Goal: Task Accomplishment & Management: Complete application form

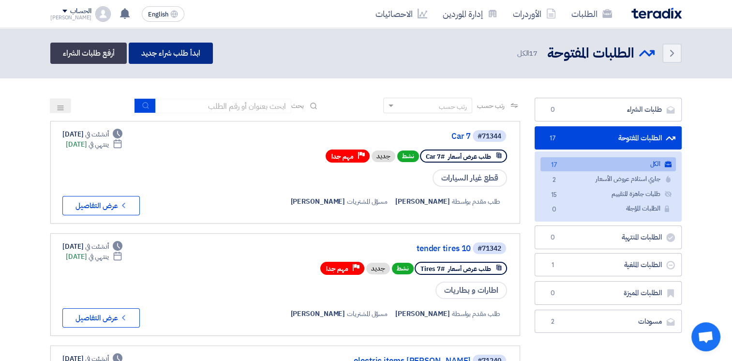
click at [180, 55] on link "ابدأ طلب شراء جديد" at bounding box center [171, 53] width 84 height 21
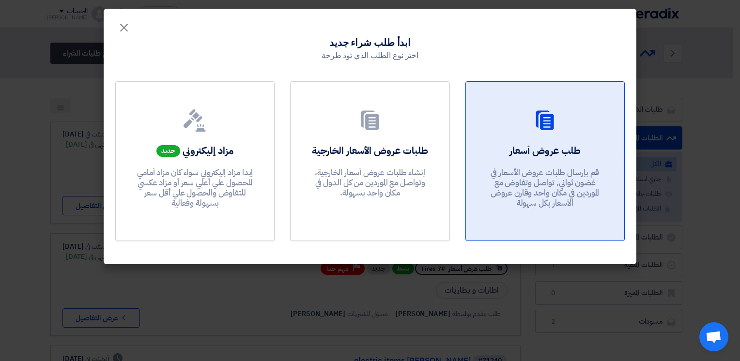
click at [550, 140] on link "طلب عروض أسعار قم بإرسال طلبات عروض الأسعار في غضون ثواني, تواصل وتفاوض مع المو…" at bounding box center [544, 161] width 159 height 160
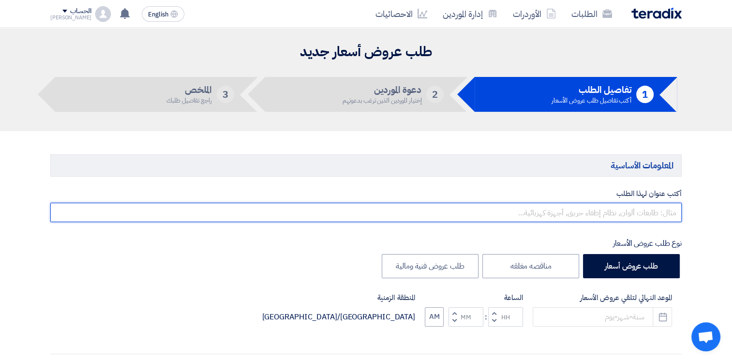
click at [666, 209] on input "text" at bounding box center [366, 212] width 632 height 19
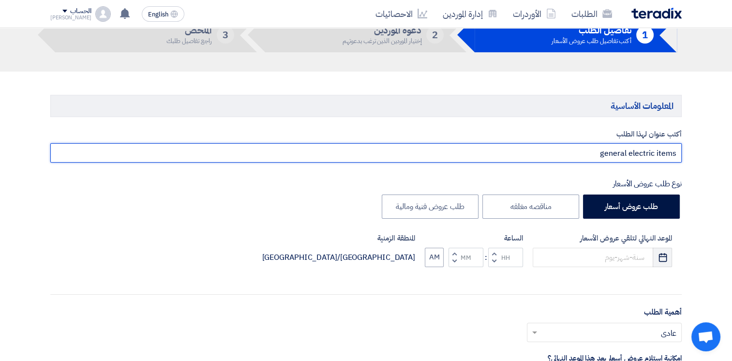
type input "general electric items"
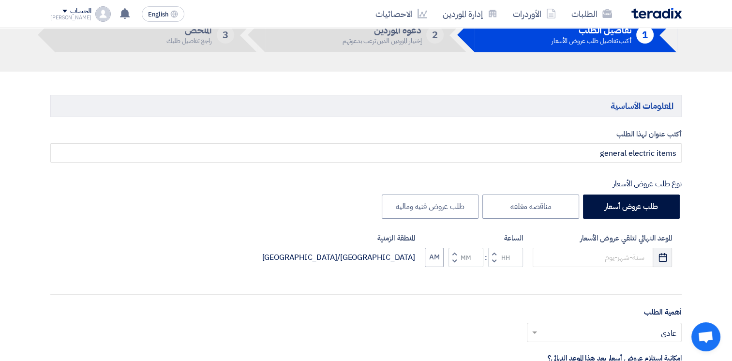
click at [662, 260] on icon "Pick a date" at bounding box center [663, 258] width 10 height 10
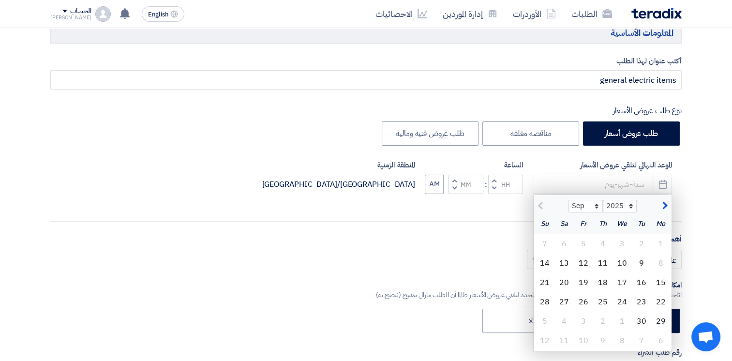
scroll to position [144, 0]
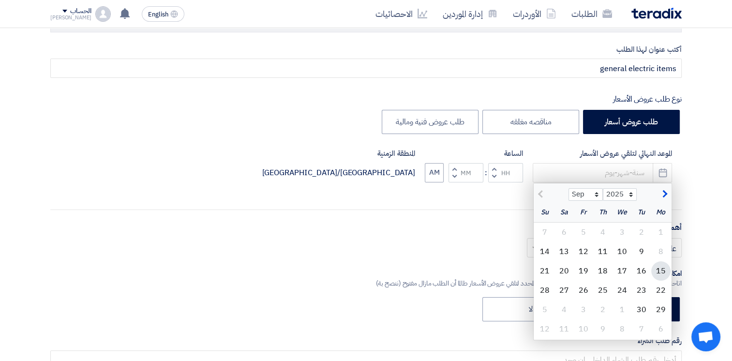
click at [663, 270] on div "15" at bounding box center [661, 270] width 19 height 19
type input "[DATE]"
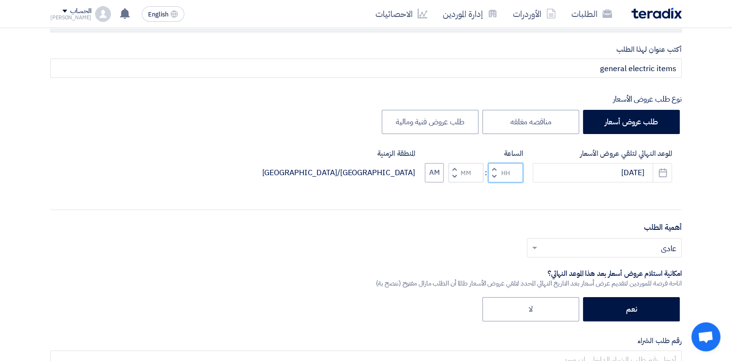
click at [507, 172] on input "Hours" at bounding box center [505, 172] width 35 height 19
type input "02"
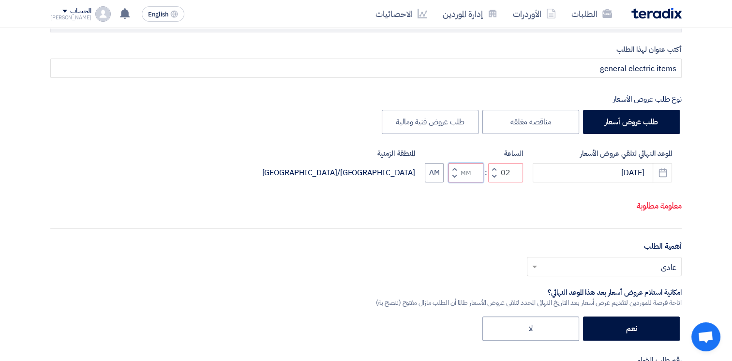
click at [476, 171] on input "Minutes" at bounding box center [466, 172] width 35 height 19
type input "00"
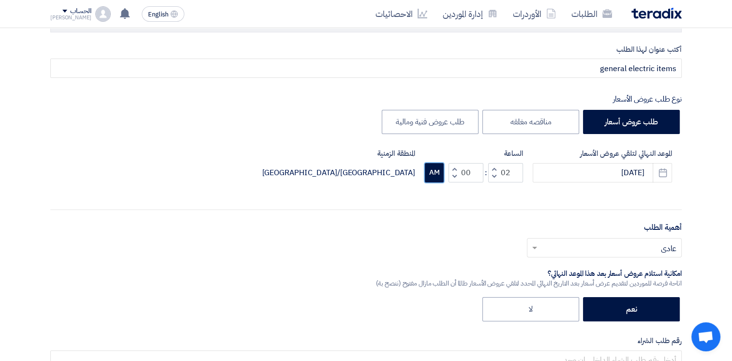
click at [430, 169] on button "AM" at bounding box center [434, 172] width 19 height 19
click at [619, 247] on input "text" at bounding box center [610, 249] width 136 height 16
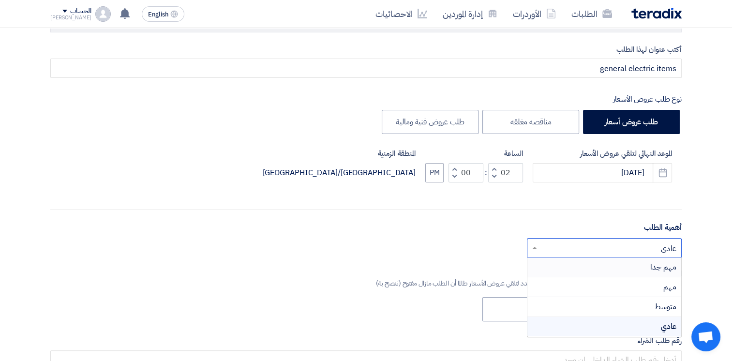
click at [642, 268] on div "مهم جدا" at bounding box center [605, 268] width 154 height 20
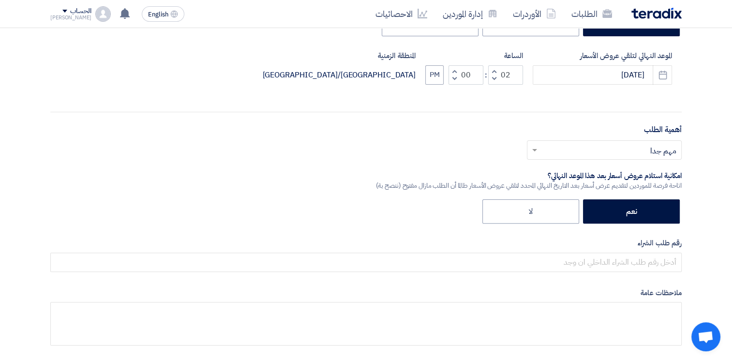
scroll to position [251, 0]
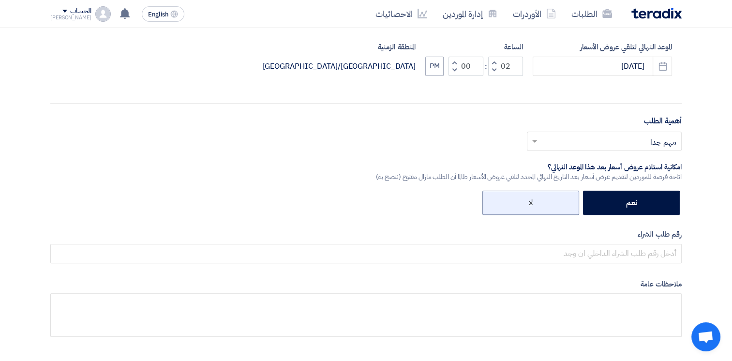
click at [558, 205] on label "لا" at bounding box center [531, 203] width 97 height 24
click at [533, 205] on input "لا" at bounding box center [530, 202] width 6 height 6
radio input "true"
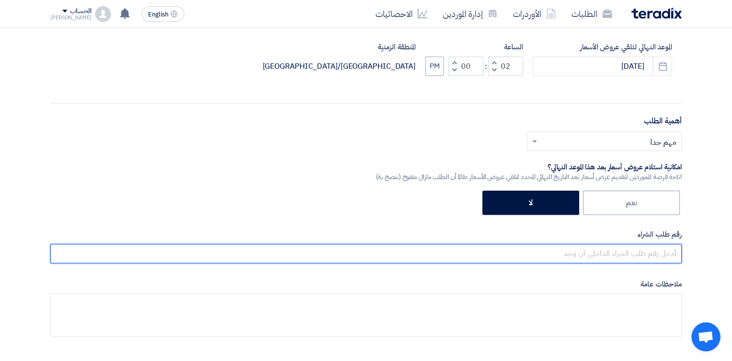
click at [625, 256] on input "text" at bounding box center [366, 253] width 632 height 19
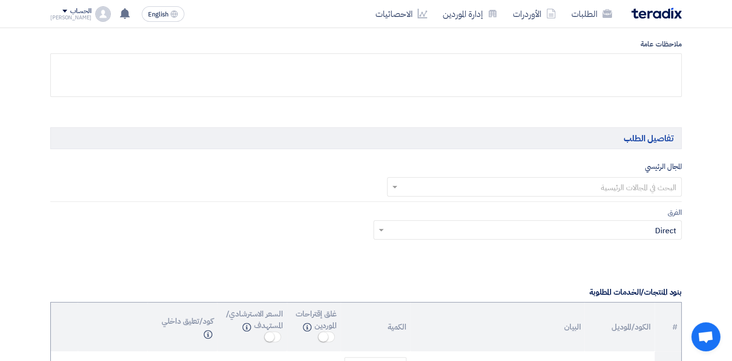
scroll to position [492, 0]
type input "20"
click at [656, 183] on input "text" at bounding box center [540, 187] width 276 height 16
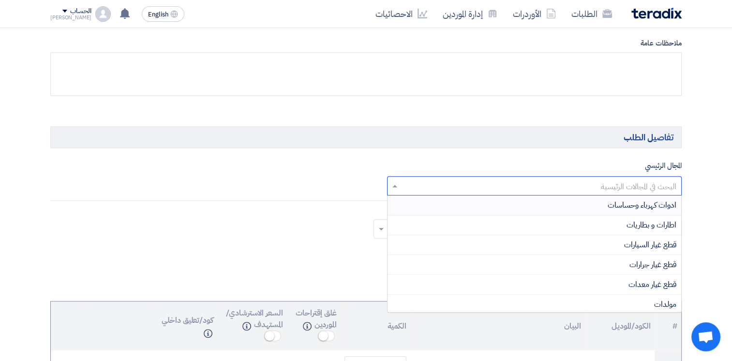
click at [656, 207] on span "ادوات كهرباء وحساسات" at bounding box center [642, 205] width 69 height 12
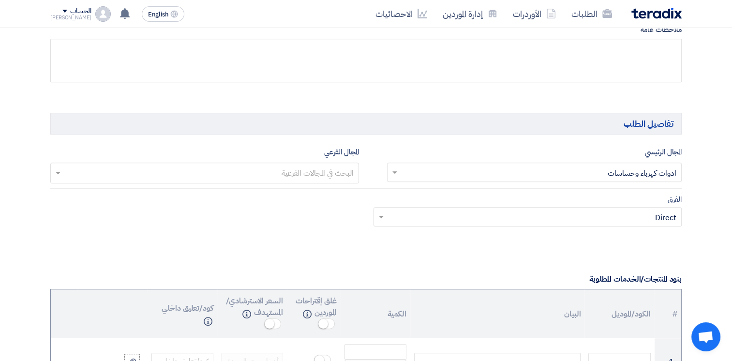
scroll to position [505, 0]
click at [655, 220] on input "text" at bounding box center [533, 218] width 289 height 16
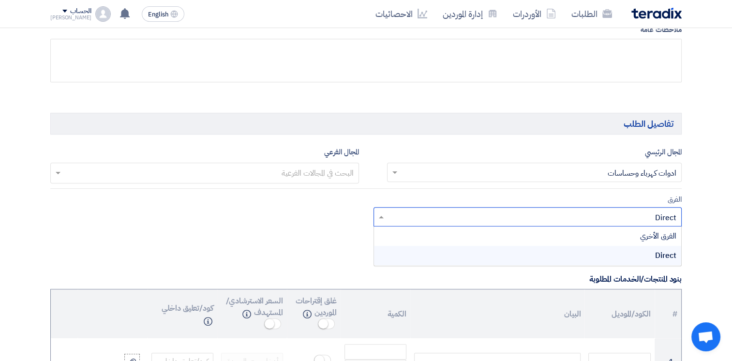
click at [658, 260] on span "Direct" at bounding box center [665, 256] width 21 height 12
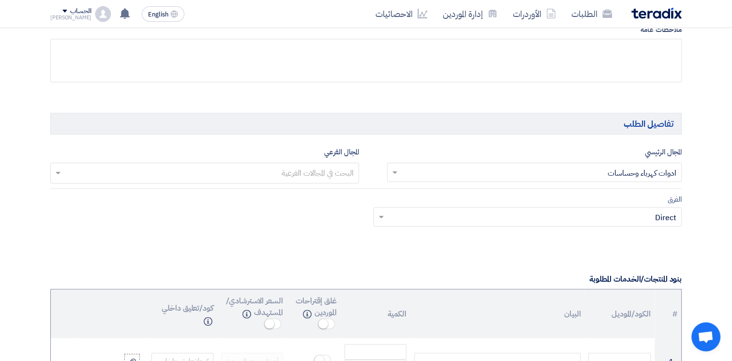
click at [346, 174] on input "text" at bounding box center [204, 174] width 299 height 16
click at [344, 194] on div "No items found" at bounding box center [205, 192] width 308 height 19
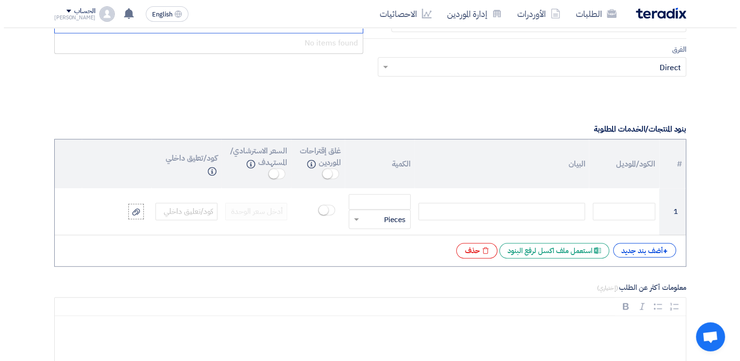
scroll to position [712, 0]
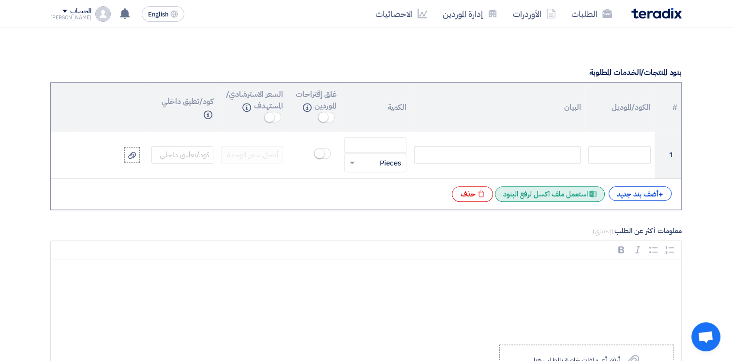
click at [552, 197] on div "Excel file استعمل ملف اكسل لرفع البنود" at bounding box center [550, 193] width 110 height 15
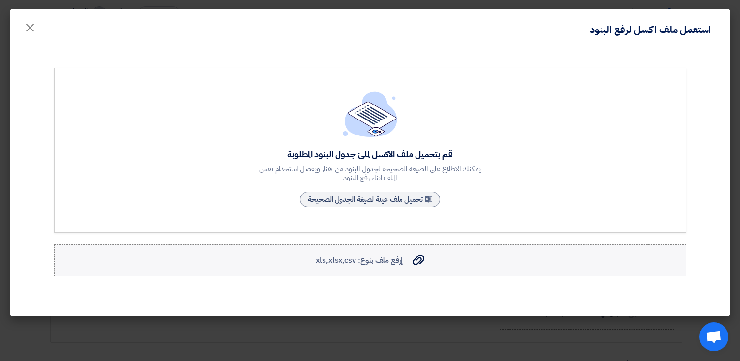
click at [372, 257] on span "إرفع ملف بنوع: xls,xlsx,csv" at bounding box center [359, 261] width 87 height 12
click at [0, 0] on input "إرفع ملف بنوع: xls,xlsx,csv إرفع ملف بنوع: xls,xlsx,csv" at bounding box center [0, 0] width 0 height 0
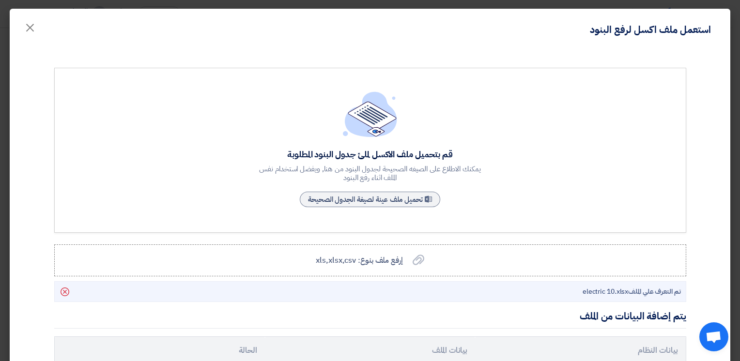
scroll to position [283, 0]
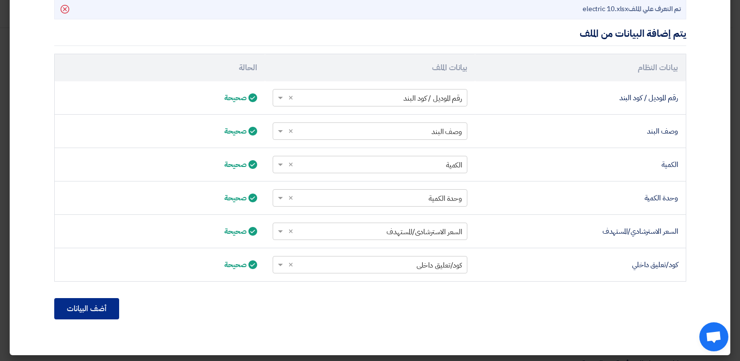
click at [79, 313] on button "أضف البيانات" at bounding box center [86, 308] width 65 height 21
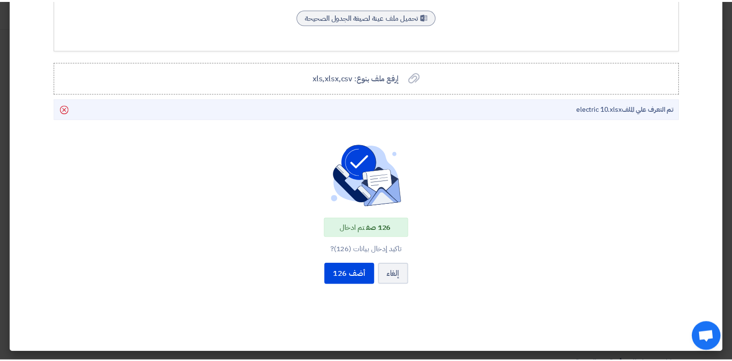
scroll to position [181, 0]
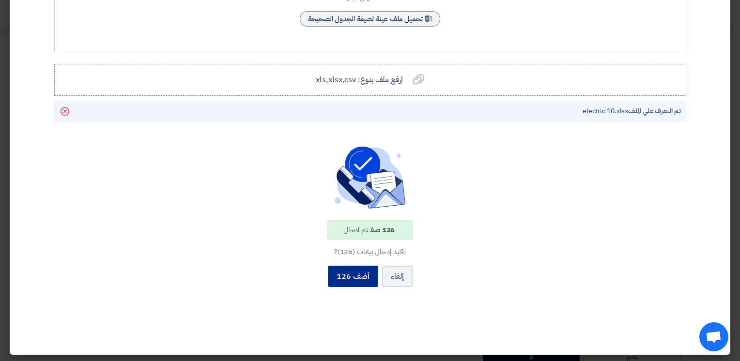
click at [354, 276] on button "أضف 126" at bounding box center [353, 276] width 50 height 21
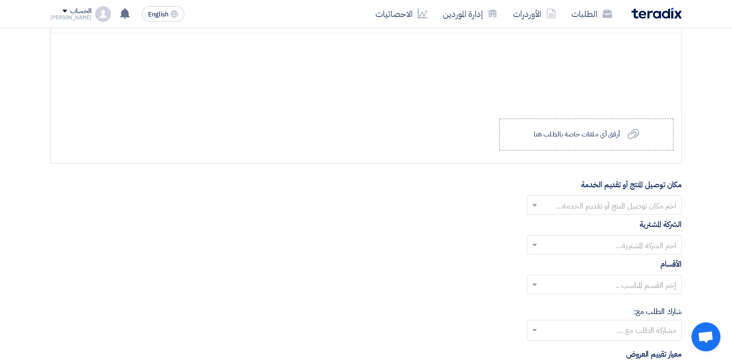
scroll to position [6826, 0]
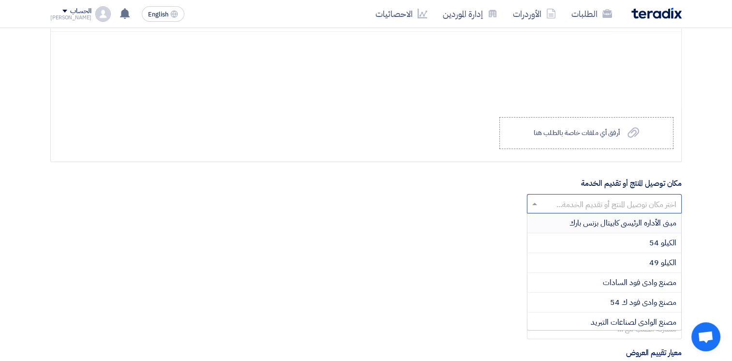
click at [613, 197] on input "text" at bounding box center [610, 205] width 136 height 16
click at [668, 217] on span "مبنى الأداره الرئيسى كابيتال بزنس بارك" at bounding box center [623, 223] width 107 height 12
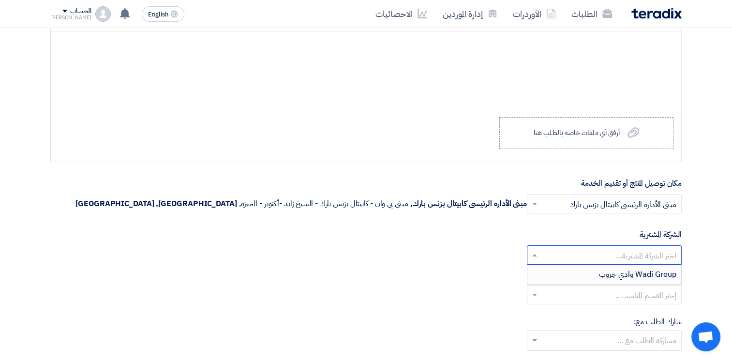
click at [664, 248] on input "text" at bounding box center [610, 256] width 136 height 16
click at [652, 269] on span "Wadi Group وادي جروب" at bounding box center [637, 275] width 77 height 12
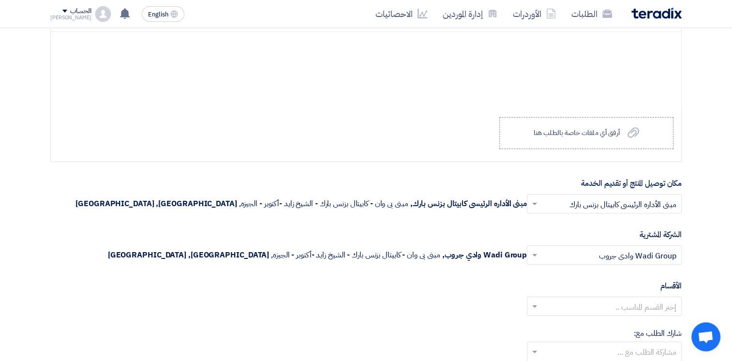
click at [642, 299] on input "text" at bounding box center [610, 307] width 136 height 16
click at [646, 316] on div "--" at bounding box center [605, 325] width 154 height 19
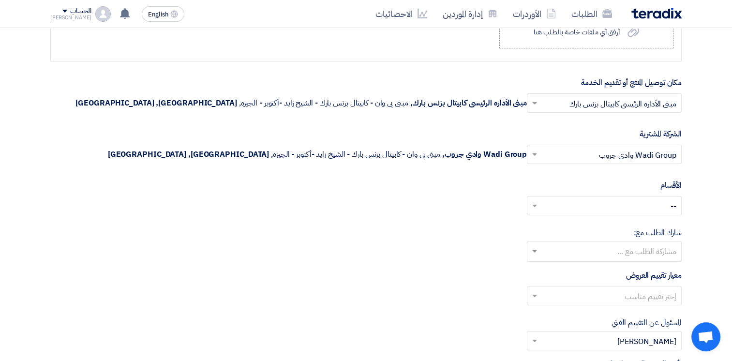
scroll to position [6938, 0]
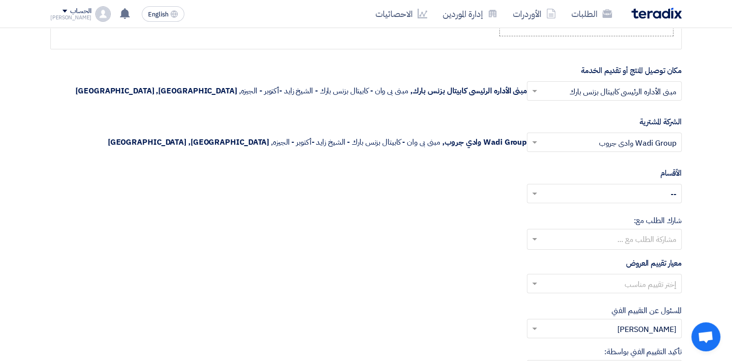
click at [640, 232] on input "text" at bounding box center [604, 240] width 145 height 16
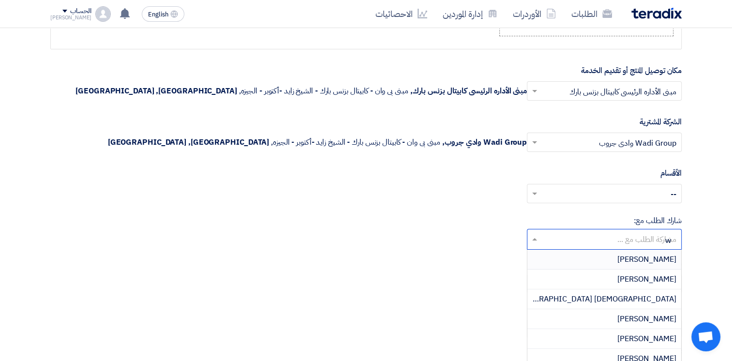
type input "wa"
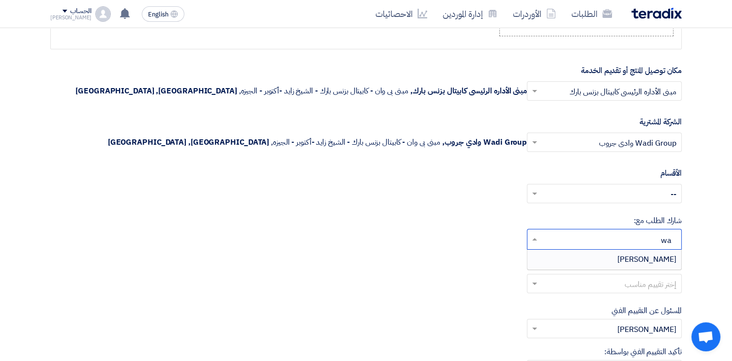
click at [640, 254] on span "[PERSON_NAME]" at bounding box center [647, 260] width 59 height 12
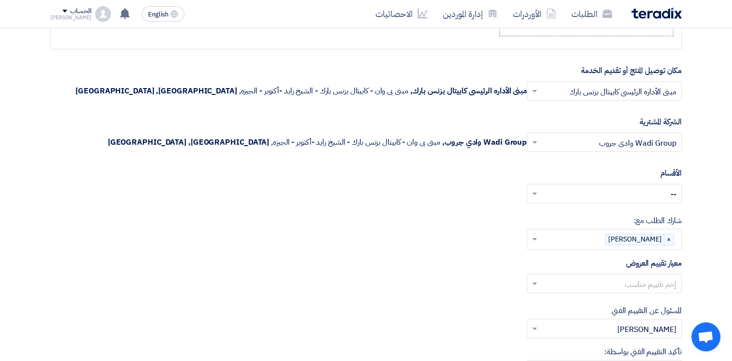
click at [643, 276] on input "text" at bounding box center [610, 284] width 136 height 16
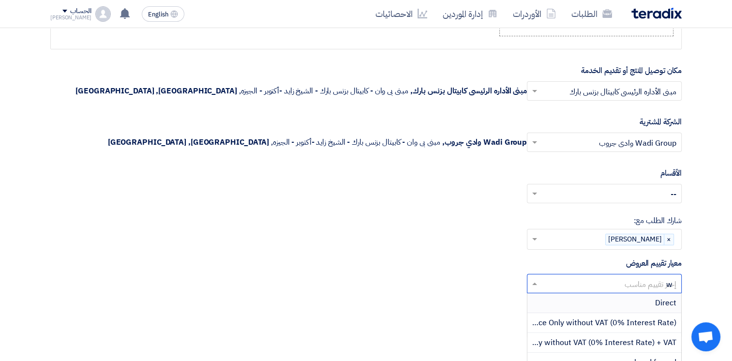
type input "wa"
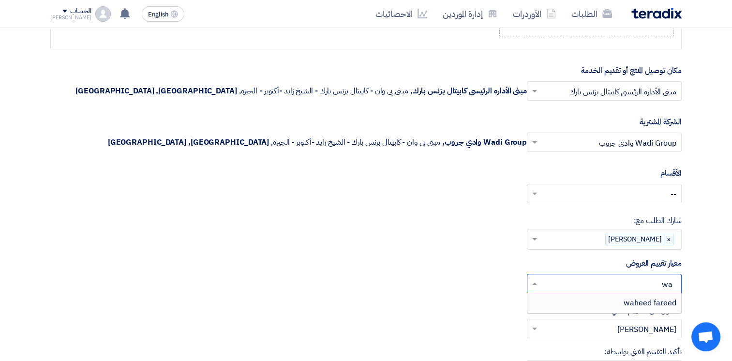
click at [650, 297] on span "waheed fareed" at bounding box center [650, 303] width 53 height 12
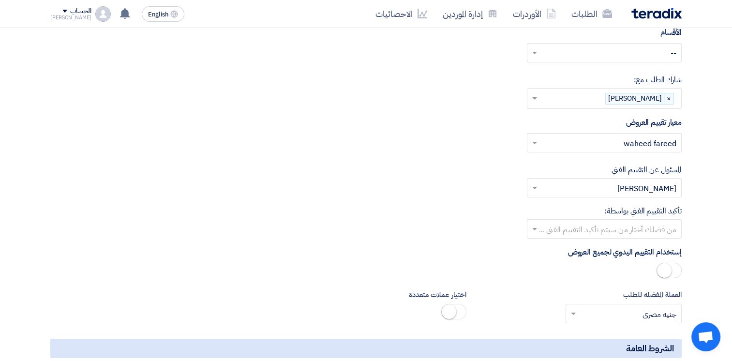
scroll to position [7093, 0]
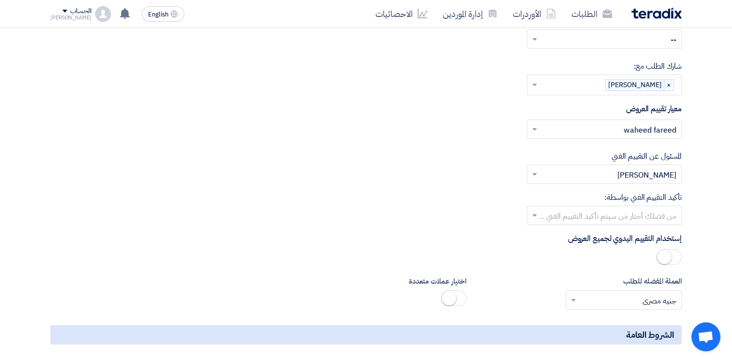
click at [623, 208] on input "text" at bounding box center [610, 216] width 136 height 16
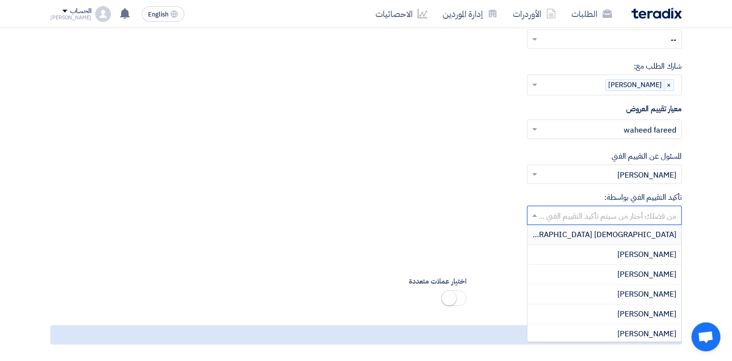
click at [444, 192] on div "تأكيد التقييم الفني بواسطة: من فضلك أختار من سيتم تأكيد التقييم الفني ... Adham…" at bounding box center [366, 208] width 632 height 33
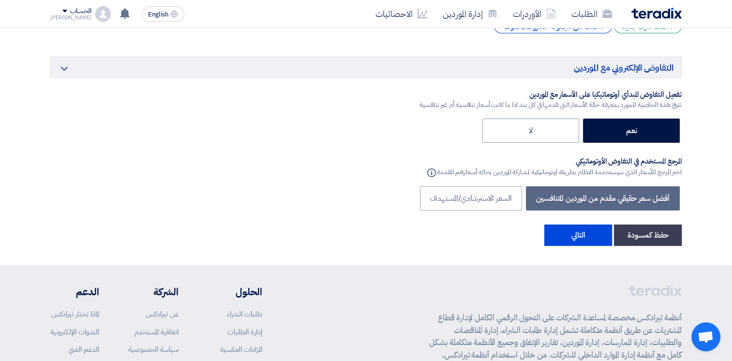
scroll to position [7459, 0]
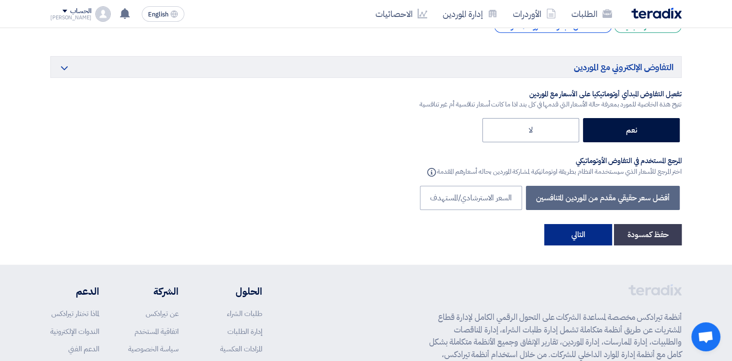
click at [591, 224] on button "التالي" at bounding box center [579, 234] width 68 height 21
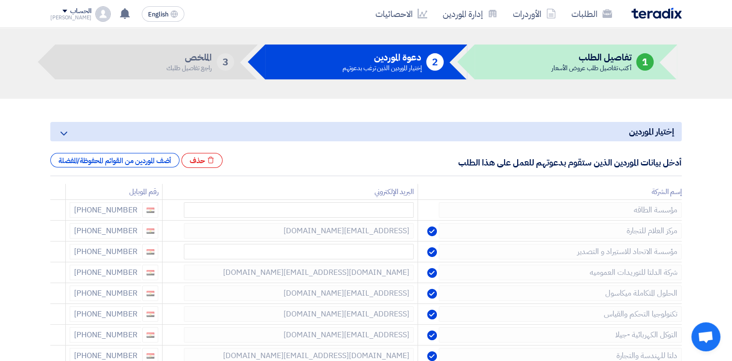
scroll to position [33, 0]
click at [54, 212] on icon at bounding box center [53, 212] width 16 height 16
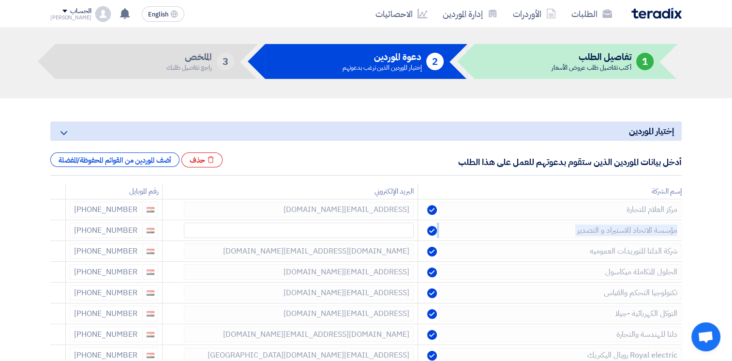
click at [0, 0] on icon at bounding box center [0, 0] width 0 height 0
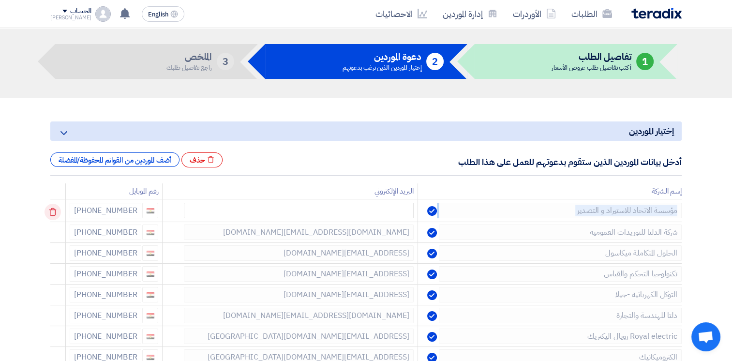
click at [54, 212] on icon at bounding box center [53, 212] width 16 height 16
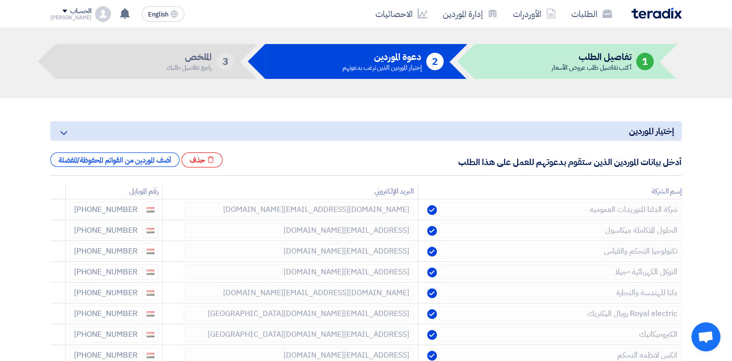
click at [0, 0] on icon at bounding box center [0, 0] width 0 height 0
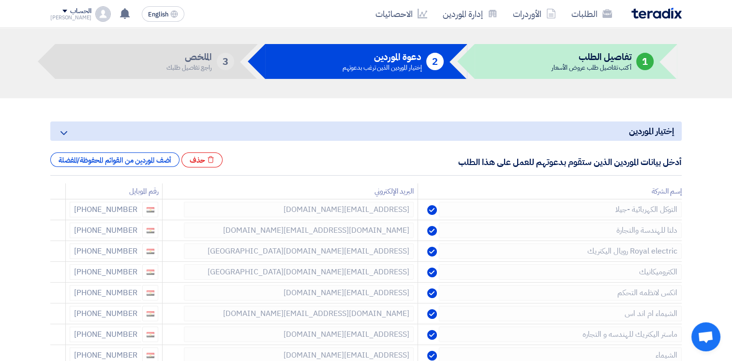
click at [0, 0] on icon at bounding box center [0, 0] width 0 height 0
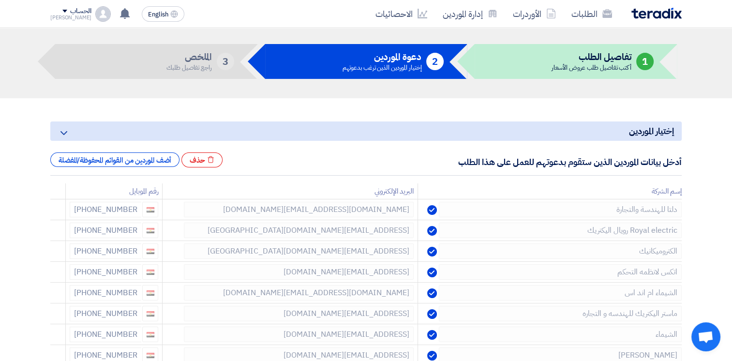
click at [0, 0] on icon at bounding box center [0, 0] width 0 height 0
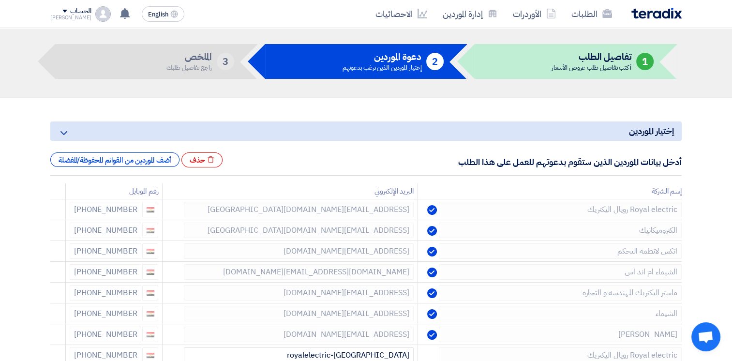
click at [0, 0] on icon at bounding box center [0, 0] width 0 height 0
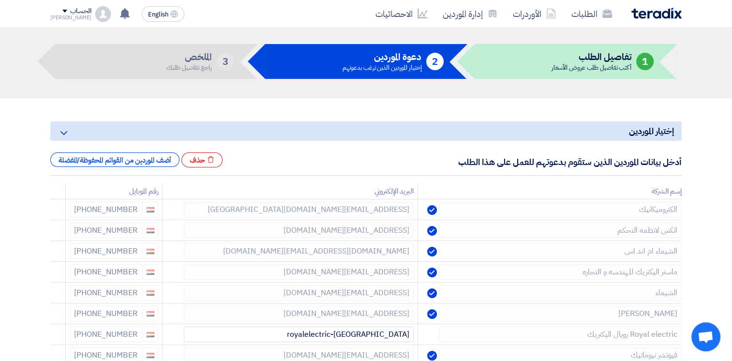
click at [0, 0] on icon at bounding box center [0, 0] width 0 height 0
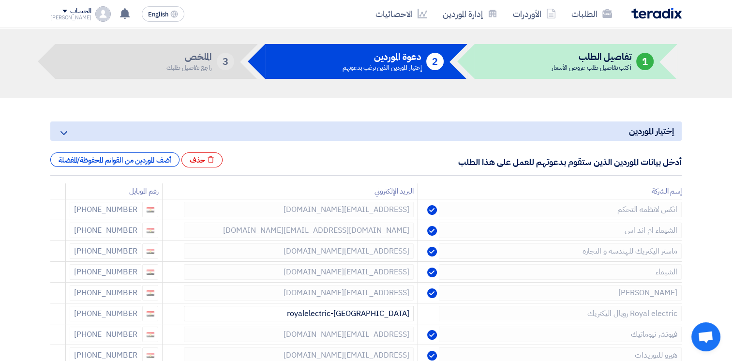
click at [0, 0] on icon at bounding box center [0, 0] width 0 height 0
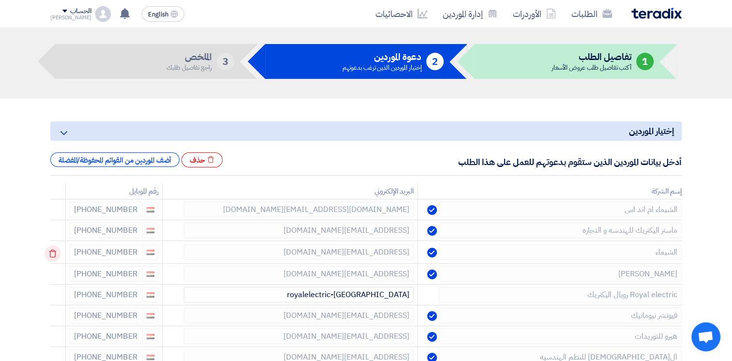
click at [55, 249] on icon at bounding box center [53, 253] width 16 height 16
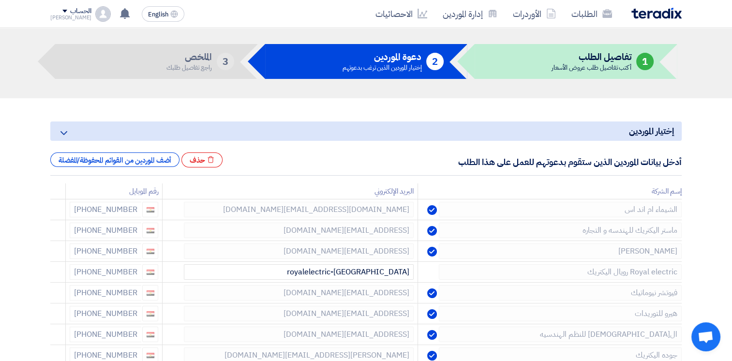
click at [0, 0] on icon at bounding box center [0, 0] width 0 height 0
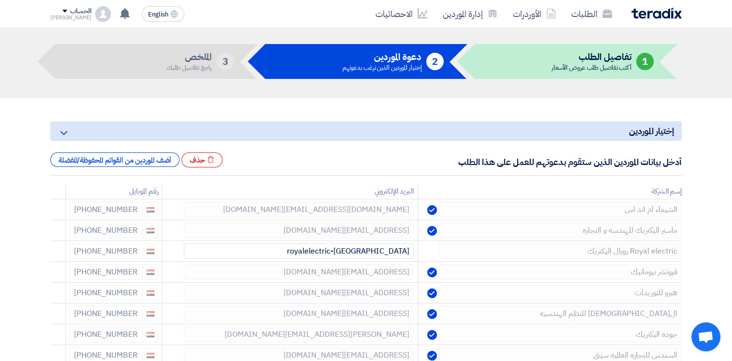
click at [0, 0] on icon at bounding box center [0, 0] width 0 height 0
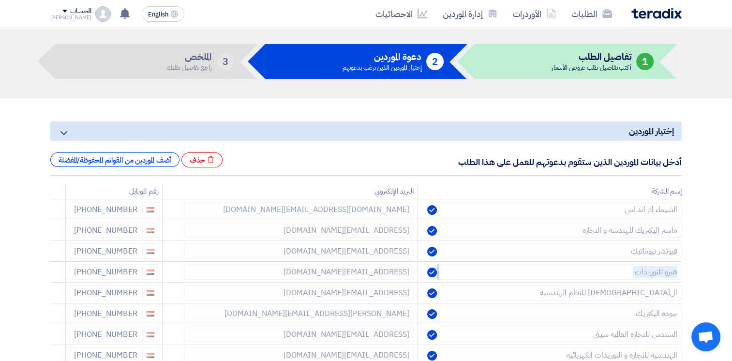
click at [0, 0] on icon at bounding box center [0, 0] width 0 height 0
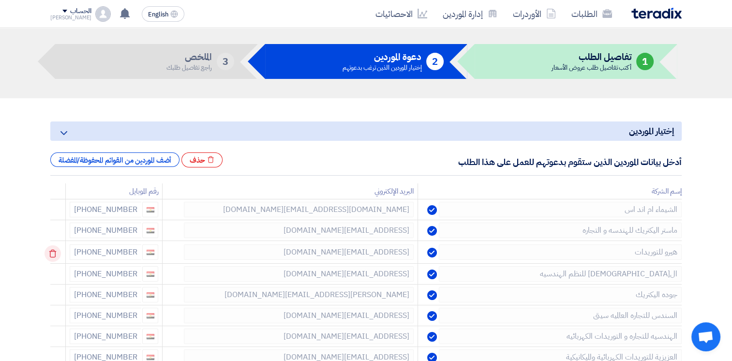
click at [54, 252] on icon at bounding box center [53, 253] width 16 height 16
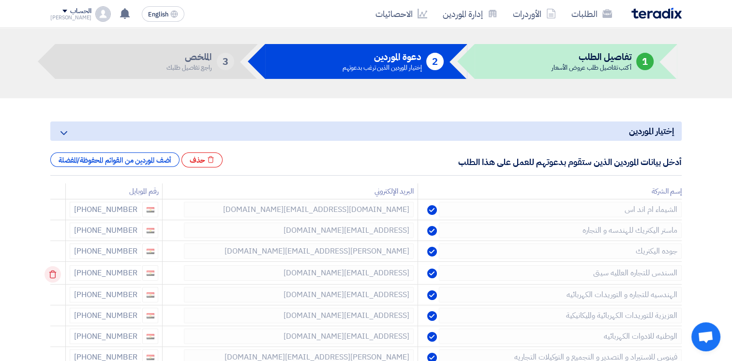
click at [52, 272] on use at bounding box center [52, 275] width 7 height 8
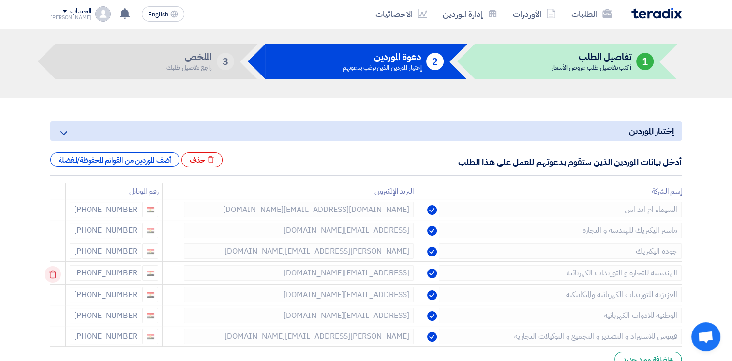
click at [52, 272] on use at bounding box center [52, 275] width 7 height 8
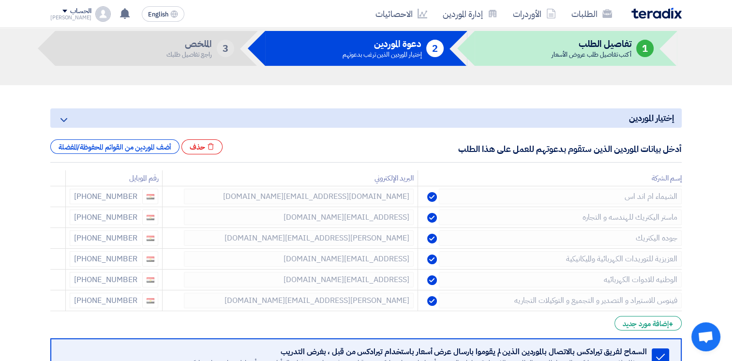
scroll to position [46, 0]
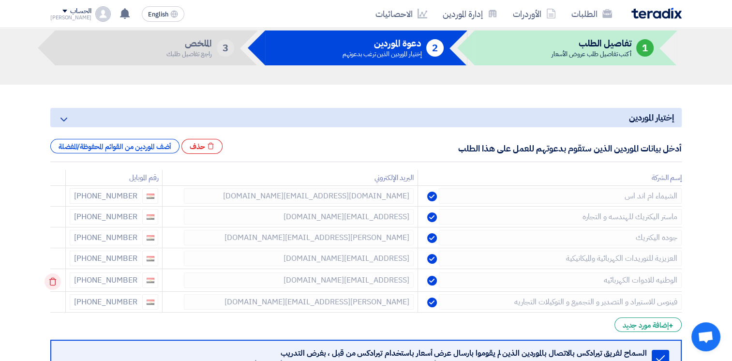
click at [55, 278] on icon at bounding box center [53, 282] width 16 height 16
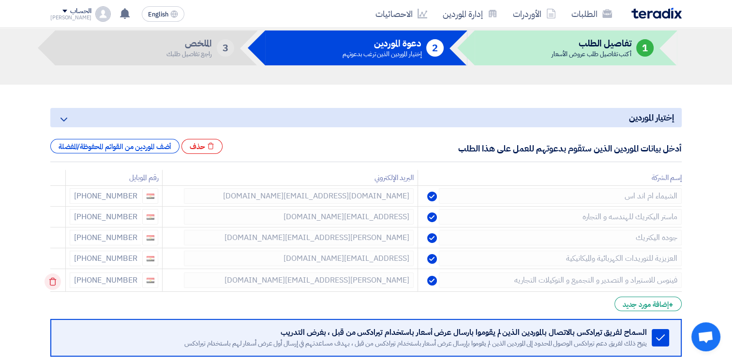
click at [56, 283] on icon at bounding box center [53, 282] width 16 height 16
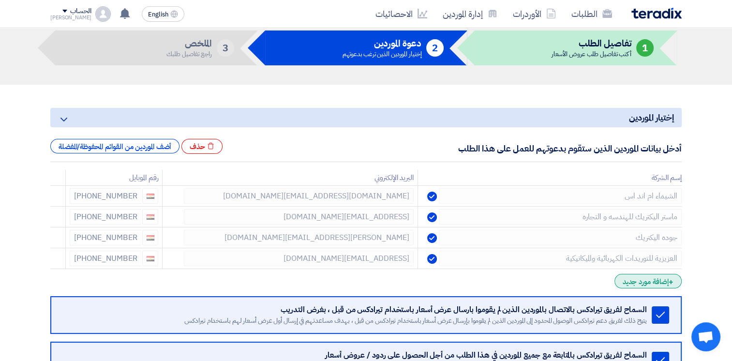
click at [649, 278] on div "+ إضافة مورد جديد" at bounding box center [648, 281] width 67 height 15
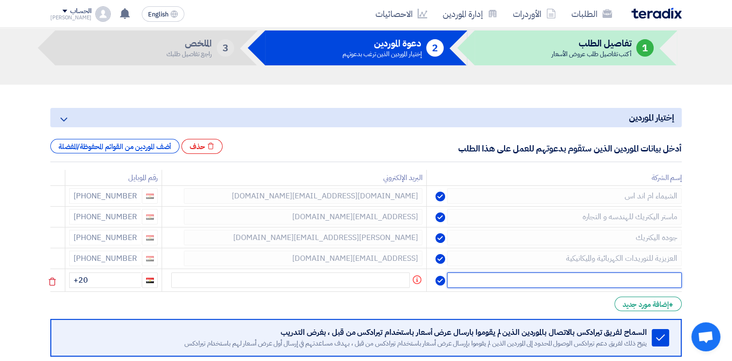
click at [511, 284] on input "text" at bounding box center [564, 280] width 235 height 15
type input "alfa"
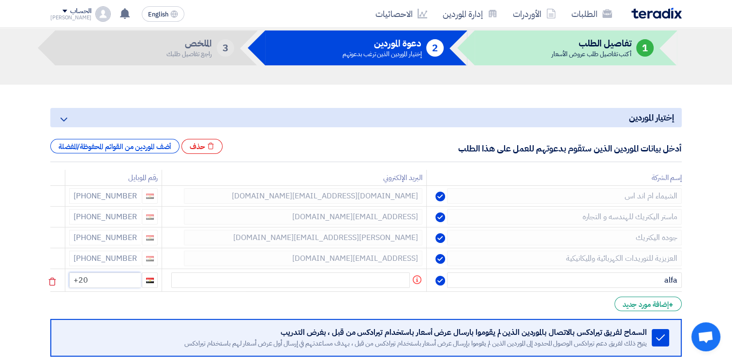
click at [101, 278] on input "+20" at bounding box center [105, 280] width 72 height 15
click at [318, 277] on input "text" at bounding box center [290, 280] width 239 height 15
paste input "[EMAIL_ADDRESS][DOMAIN_NAME]"
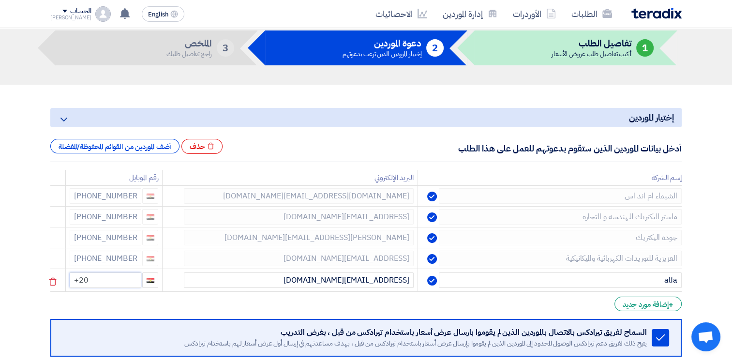
click at [121, 282] on input "+20" at bounding box center [106, 280] width 72 height 15
click at [273, 284] on input "[EMAIL_ADDRESS][DOMAIN_NAME]" at bounding box center [299, 280] width 230 height 15
click at [322, 282] on input "[EMAIL_ADDRESS][DOMAIN_NAME]" at bounding box center [299, 280] width 230 height 15
type input "[EMAIL_ADDRESS][DOMAIN_NAME]"
click at [134, 274] on input "+20" at bounding box center [106, 280] width 72 height 15
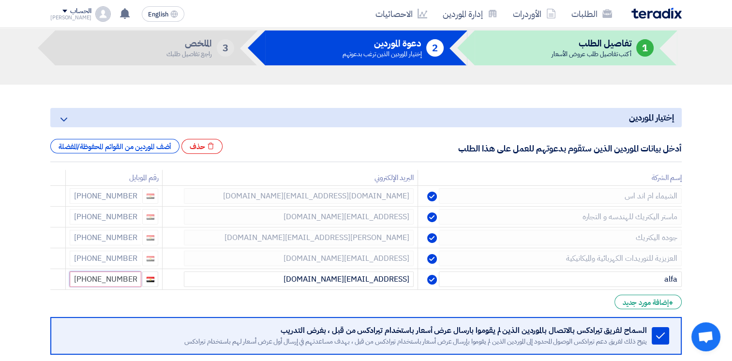
type input "[PHONE_NUMBER]"
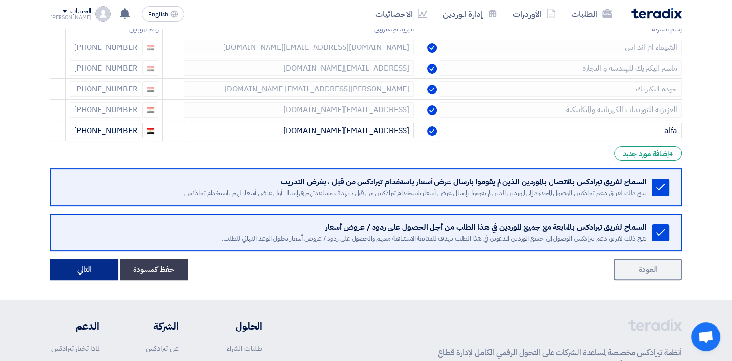
scroll to position [196, 0]
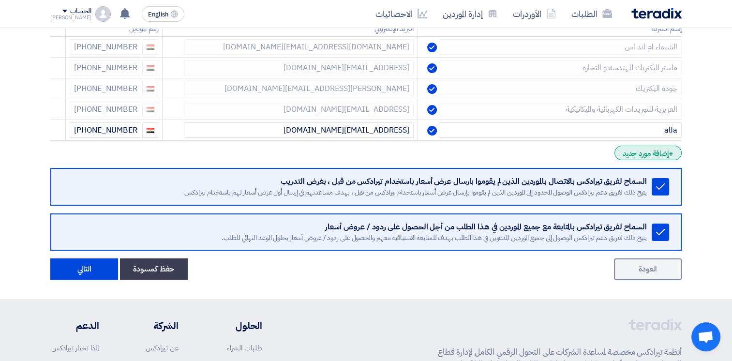
click at [654, 146] on div "+ إضافة مورد جديد" at bounding box center [648, 153] width 67 height 15
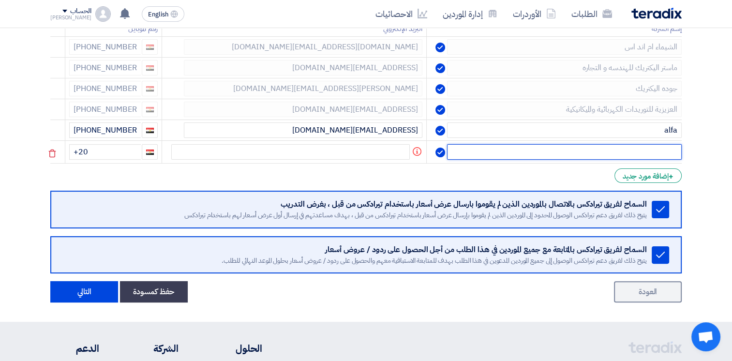
click at [608, 151] on input "text" at bounding box center [564, 151] width 235 height 15
type input "delta"
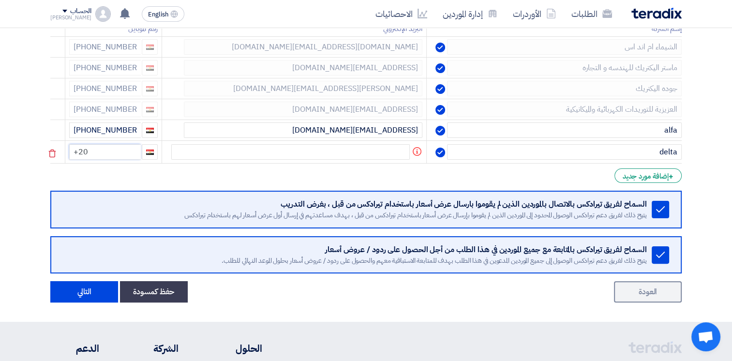
click at [114, 155] on input "+20" at bounding box center [105, 151] width 72 height 15
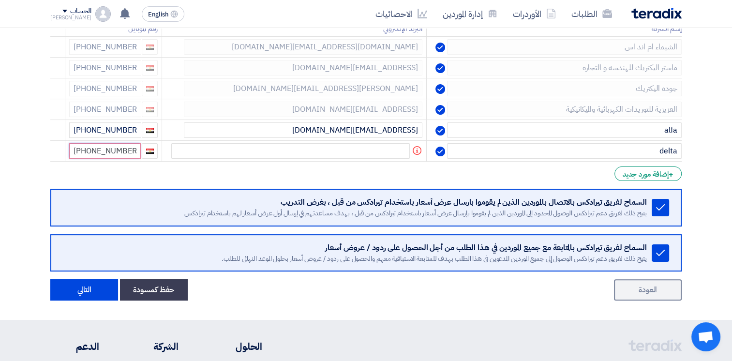
type input "[PHONE_NUMBER]"
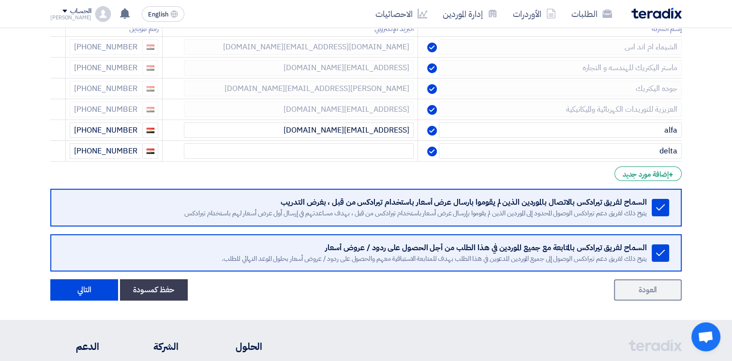
click at [161, 167] on form "إختيار الموردين Minimize/Maximize Category أدخل بيانات الموردين الذين ستقوم بدع…" at bounding box center [366, 130] width 632 height 342
click at [94, 286] on button "التالي" at bounding box center [84, 289] width 68 height 21
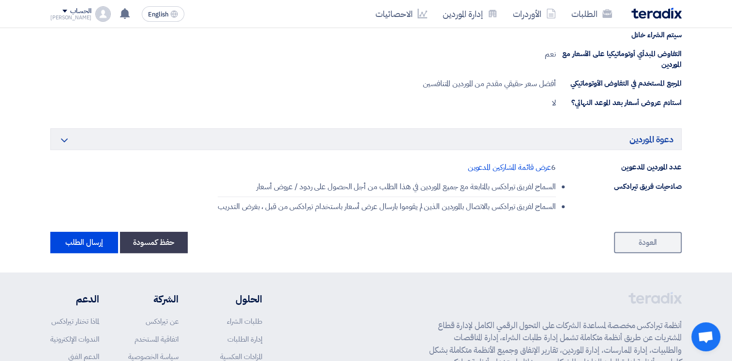
scroll to position [4084, 0]
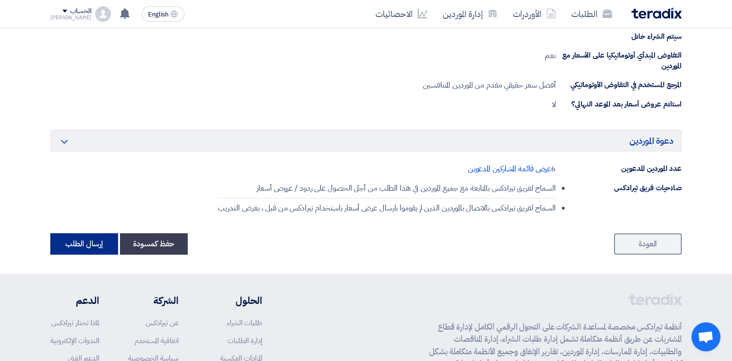
click at [85, 233] on button "إرسال الطلب" at bounding box center [84, 243] width 68 height 21
